Goal: Task Accomplishment & Management: Manage account settings

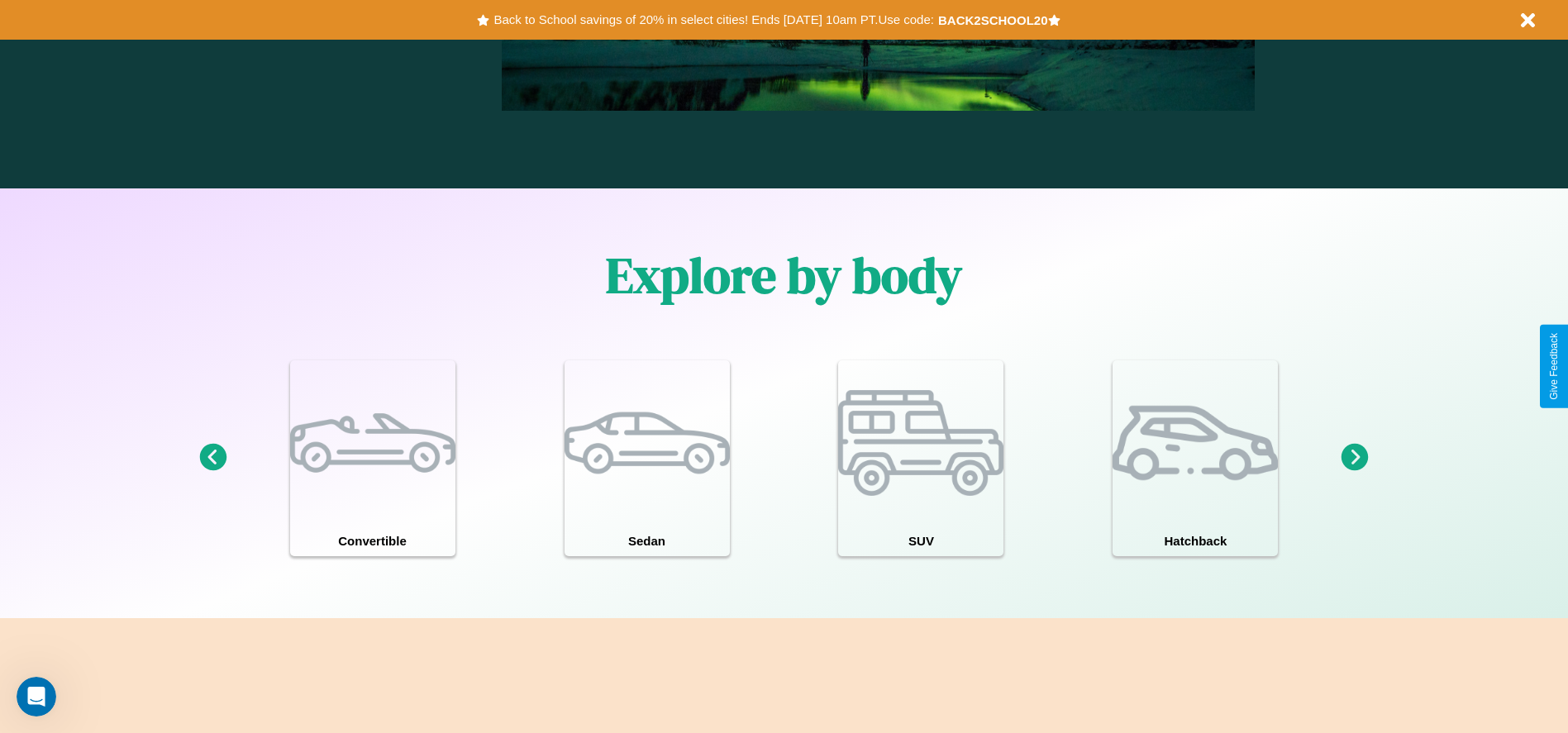
scroll to position [1443, 0]
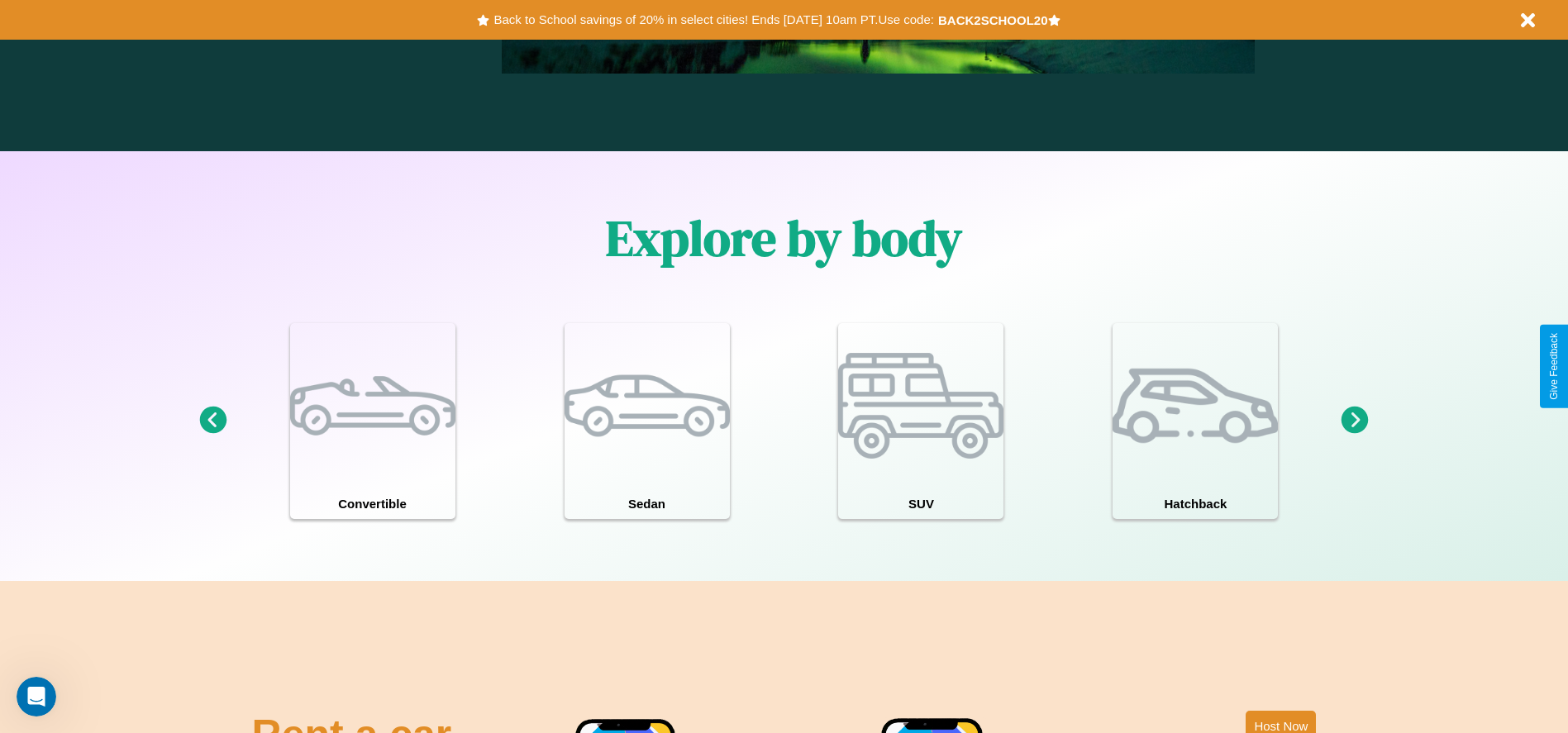
click at [1354, 421] on icon at bounding box center [1355, 420] width 27 height 27
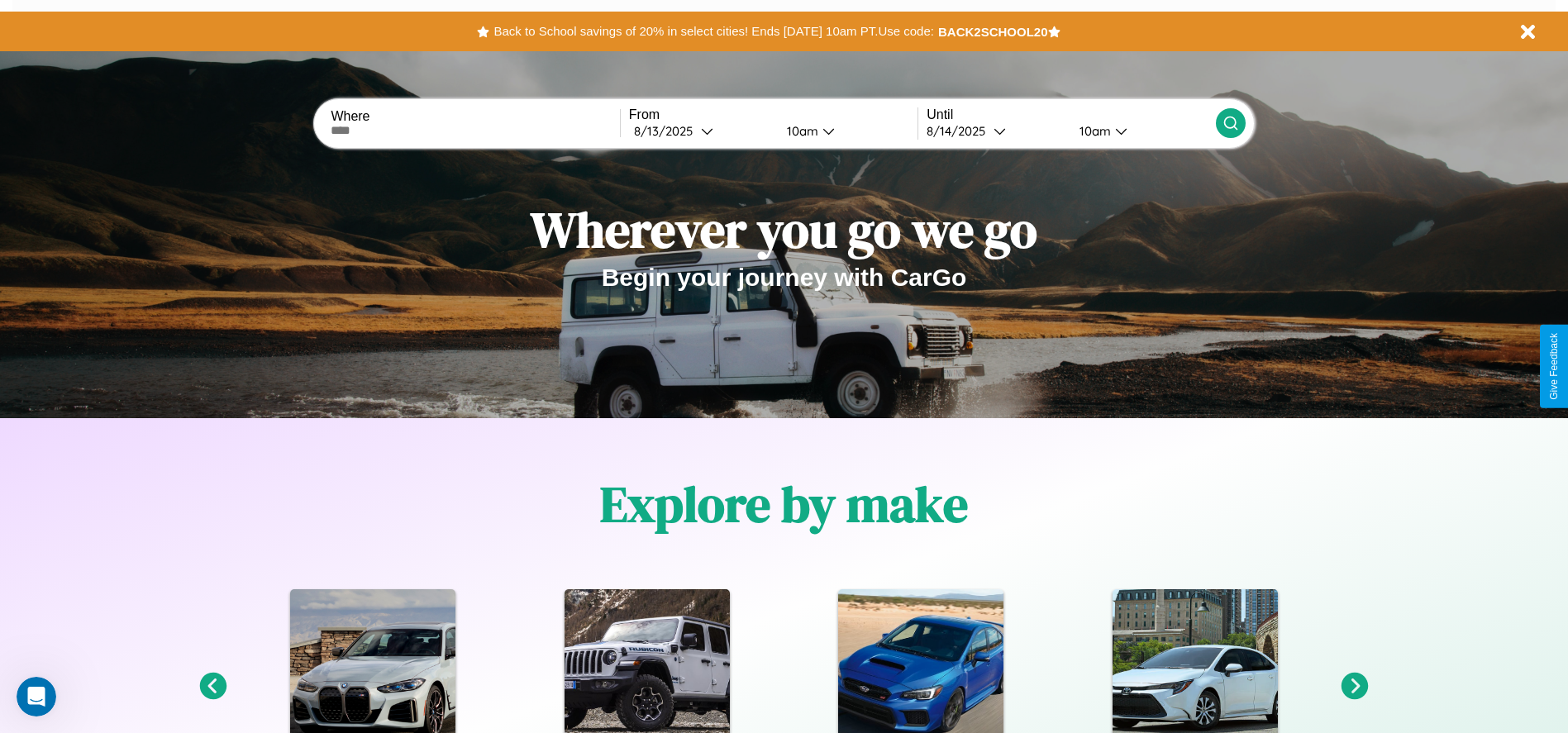
scroll to position [0, 0]
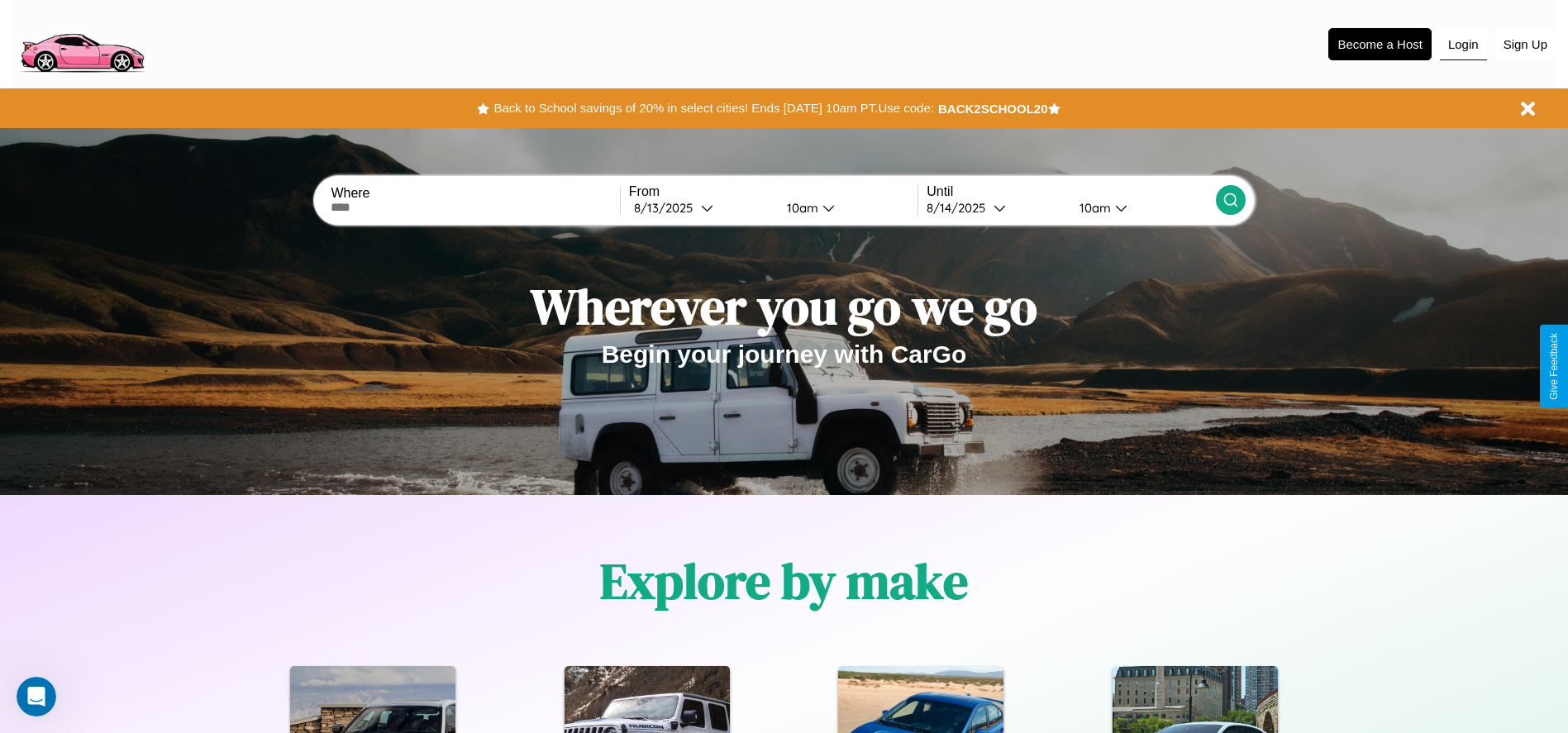
click at [1463, 44] on button "Login" at bounding box center [1464, 44] width 47 height 31
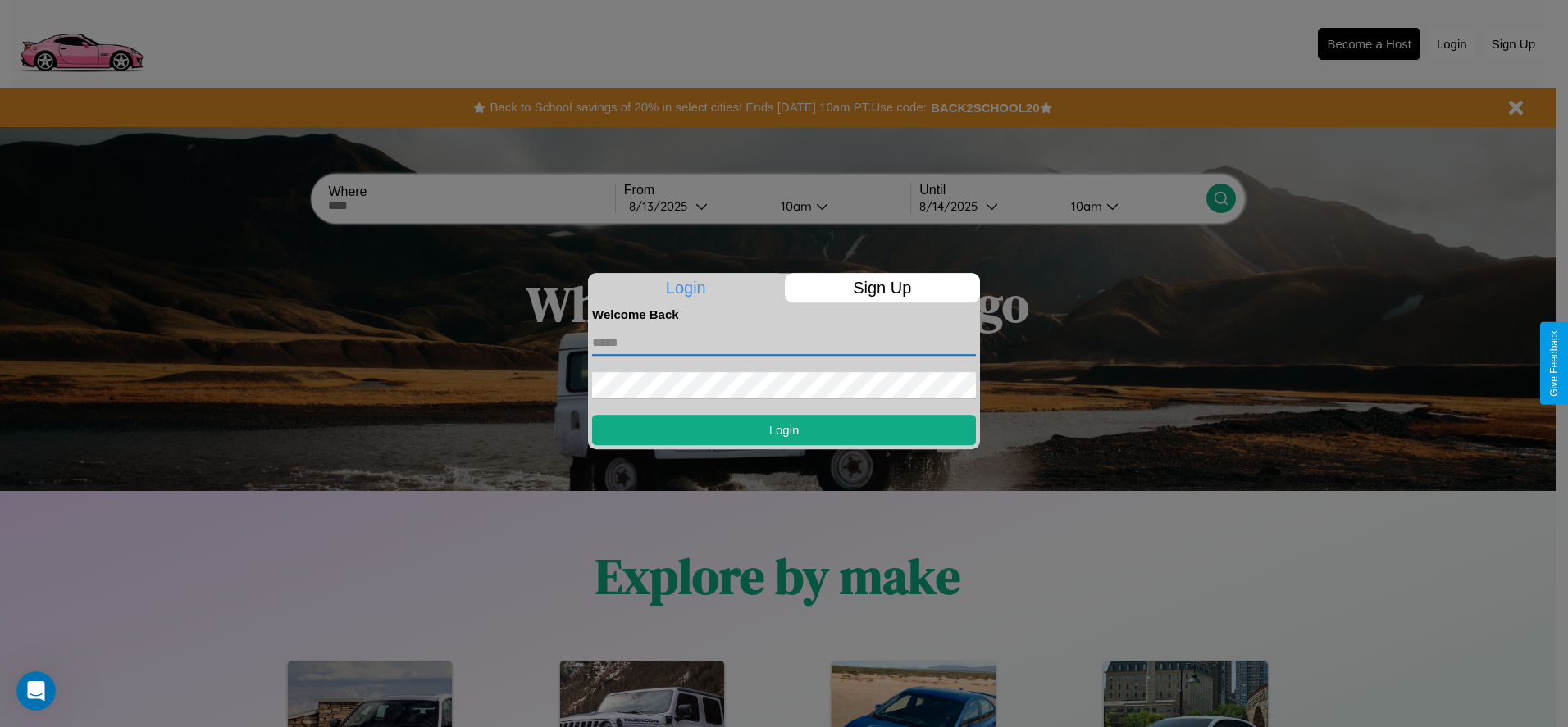
click at [784, 342] on input "text" at bounding box center [784, 342] width 384 height 26
type input "**********"
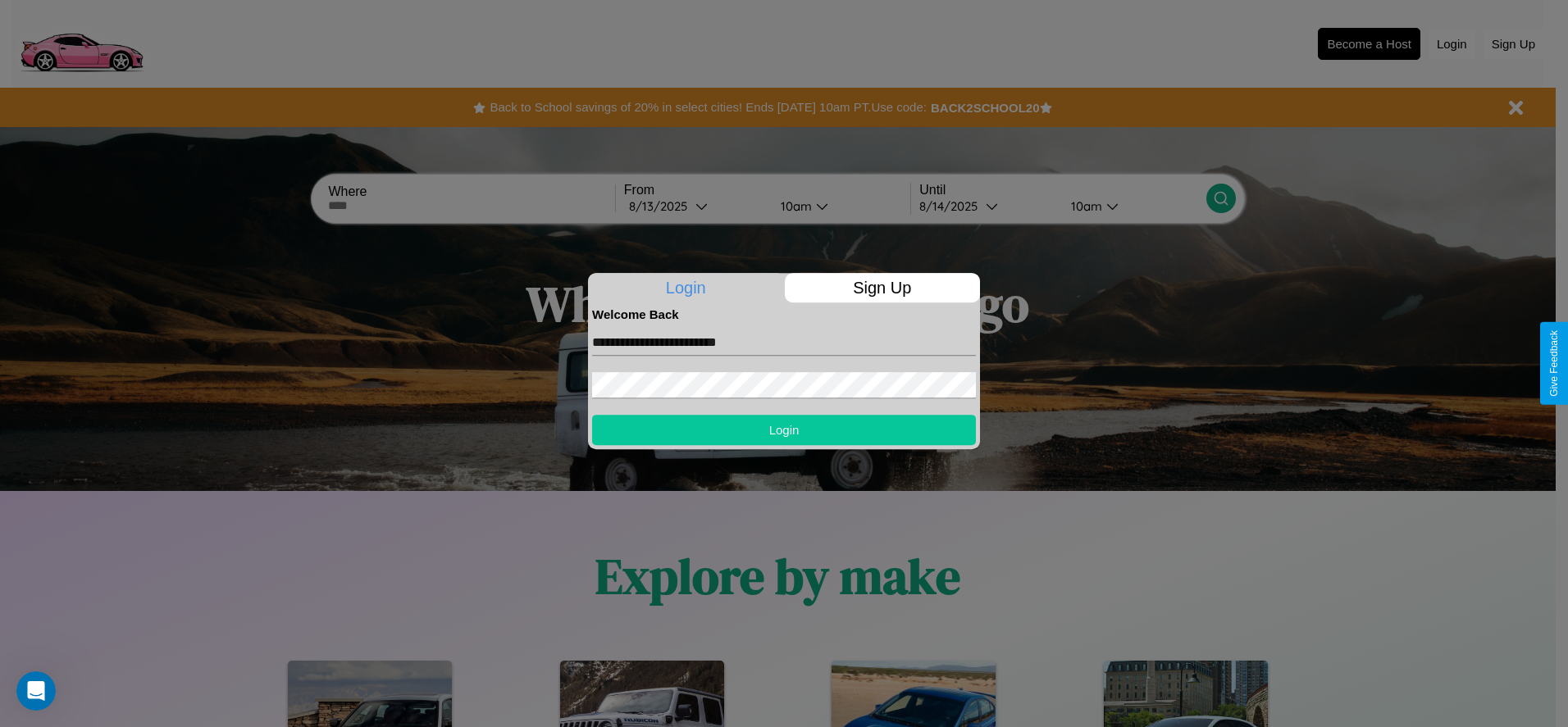
click at [784, 430] on button "Login" at bounding box center [784, 430] width 384 height 30
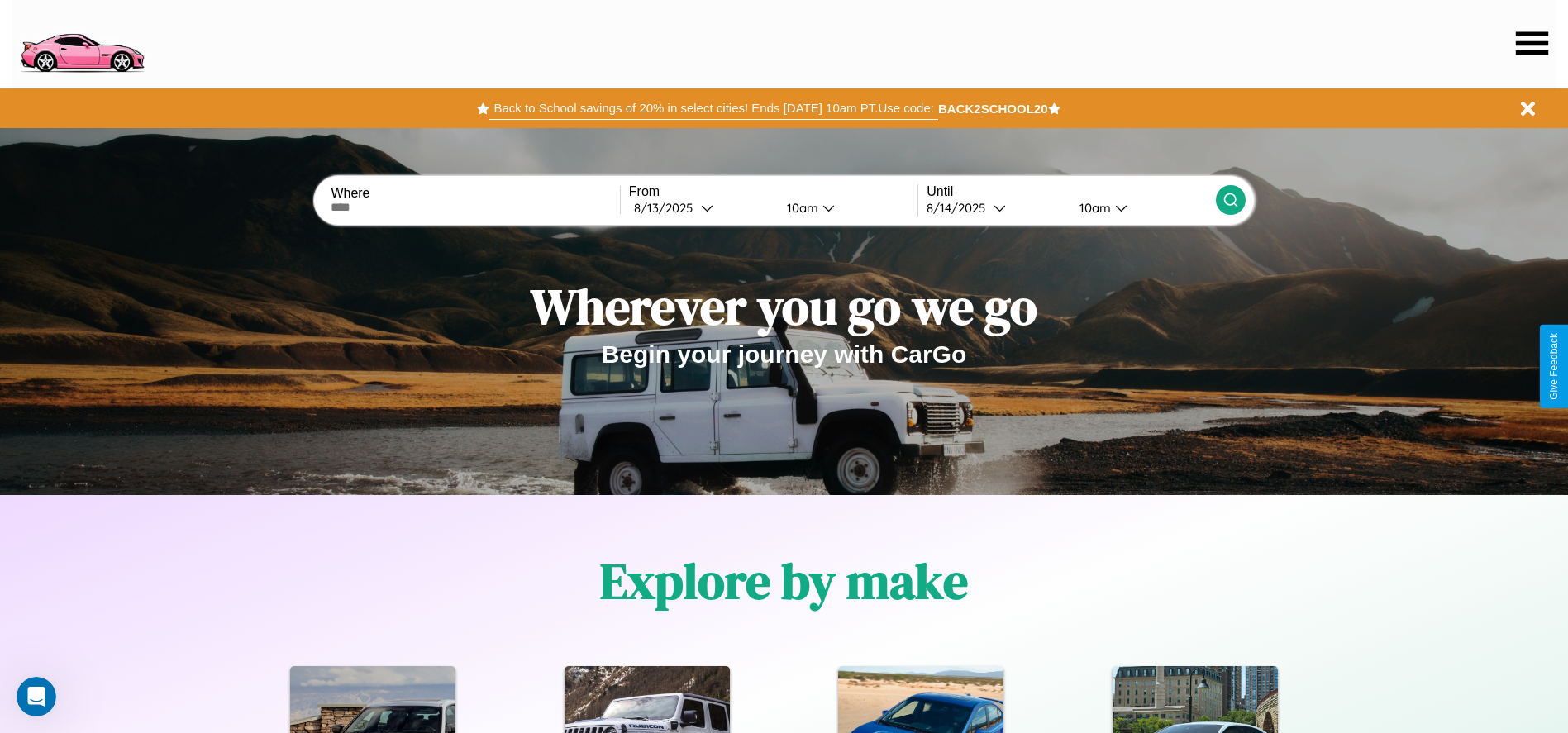
click at [713, 109] on button "Back to School savings of 20% in select cities! Ends [DATE] 10am PT. Use code:" at bounding box center [713, 108] width 448 height 23
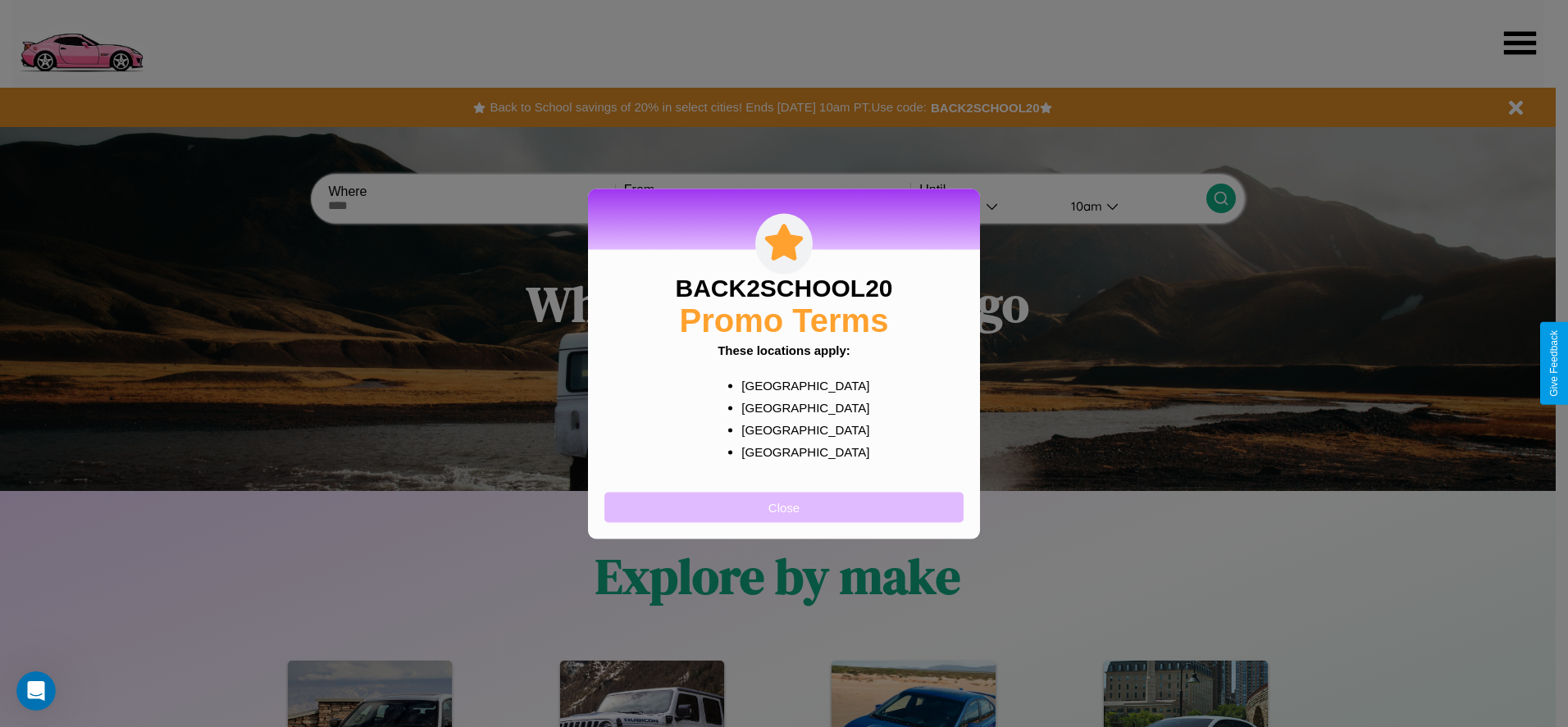
click at [784, 507] on button "Close" at bounding box center [784, 507] width 359 height 30
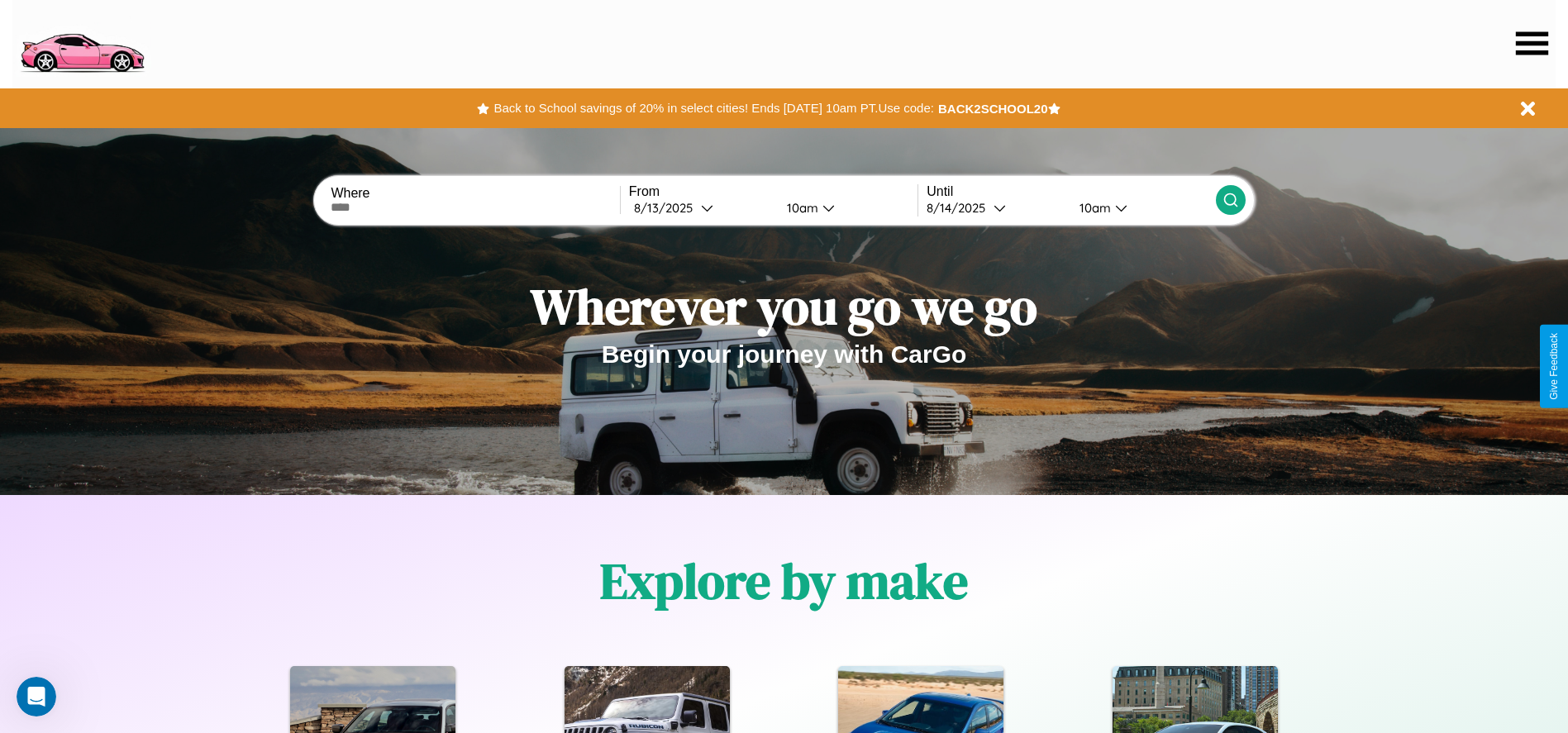
click at [1532, 43] on icon at bounding box center [1532, 42] width 32 height 23
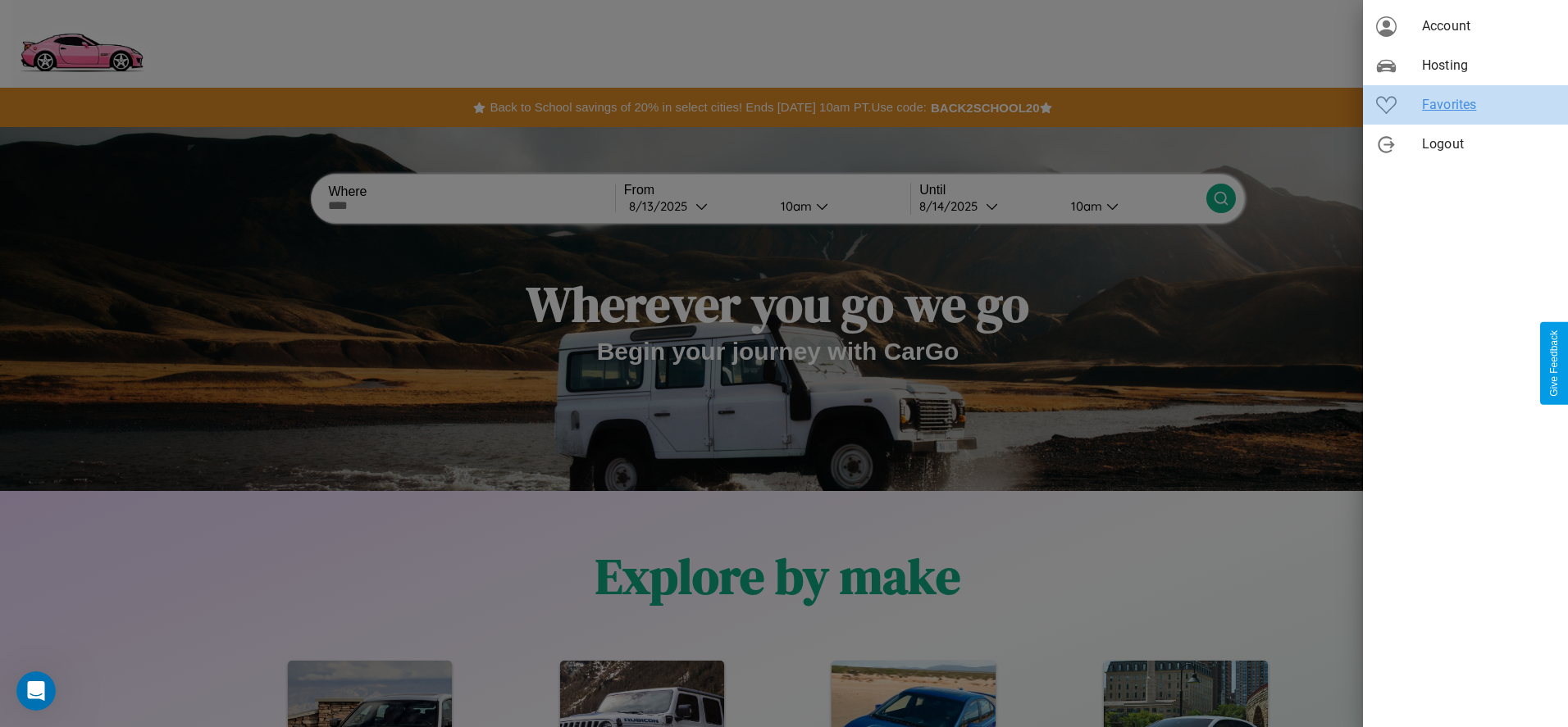
click at [1465, 105] on span "Favorites" at bounding box center [1489, 104] width 133 height 19
